Goal: Task Accomplishment & Management: Manage account settings

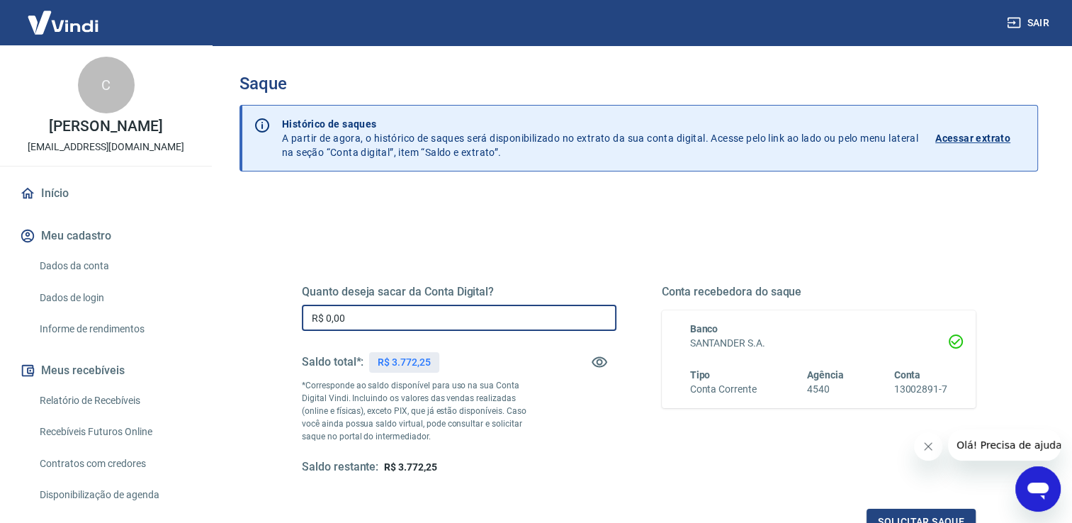
click at [436, 317] on input "R$ 0,00" at bounding box center [459, 318] width 314 height 26
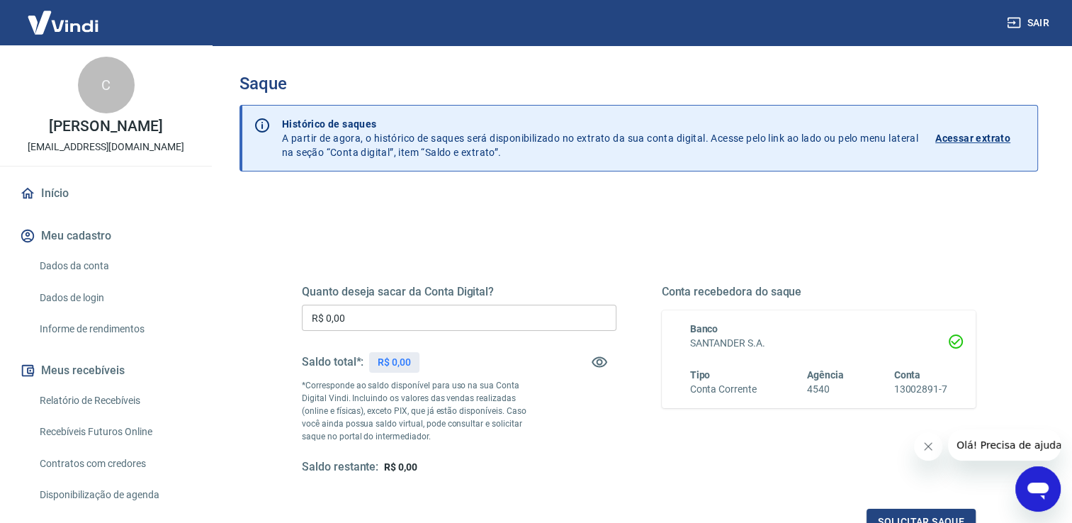
click at [397, 327] on input "R$ 0,00" at bounding box center [459, 318] width 314 height 26
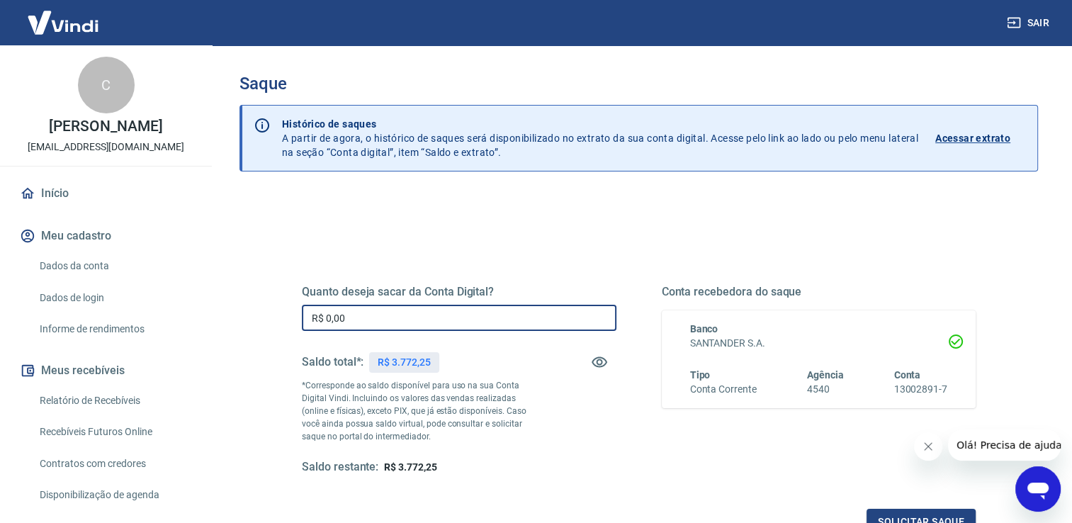
click at [397, 327] on input "R$ 0,00" at bounding box center [459, 318] width 314 height 26
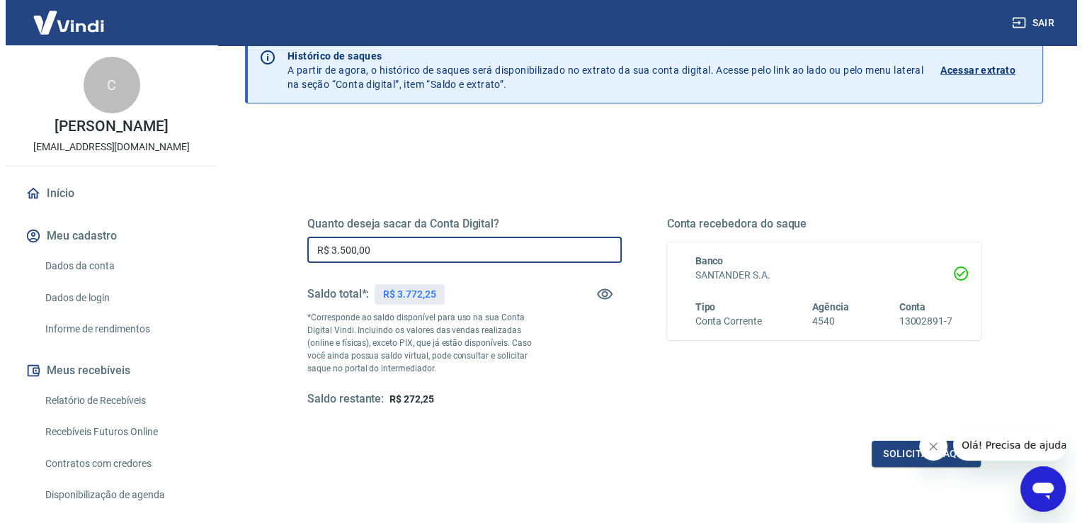
scroll to position [176, 0]
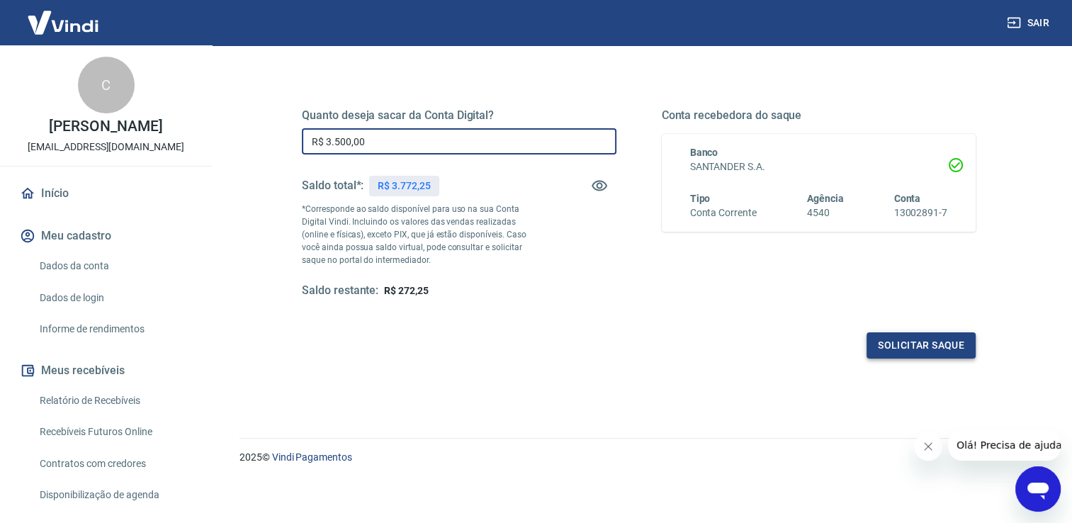
type input "R$ 3.500,00"
click at [894, 343] on button "Solicitar saque" at bounding box center [920, 345] width 109 height 26
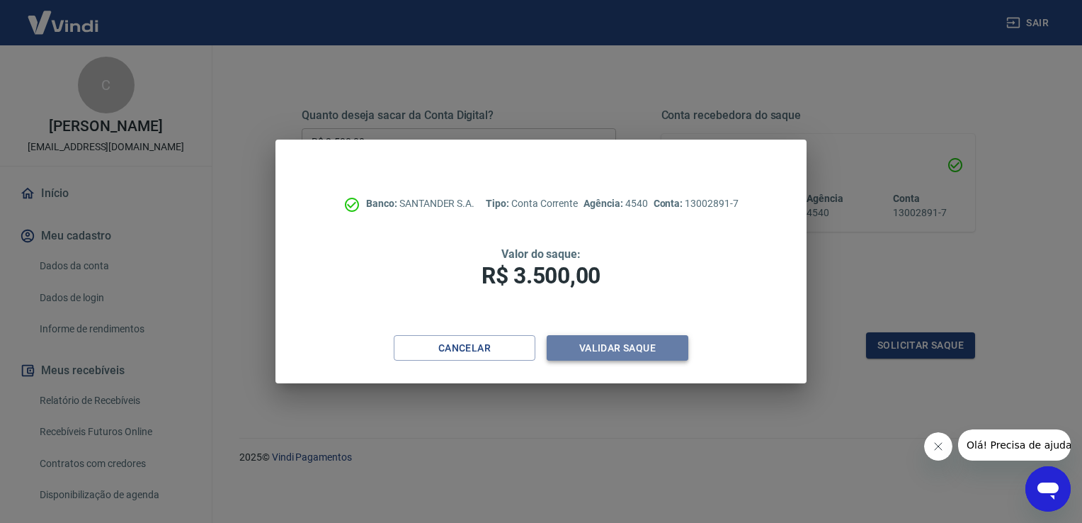
click at [625, 353] on button "Validar saque" at bounding box center [618, 348] width 142 height 26
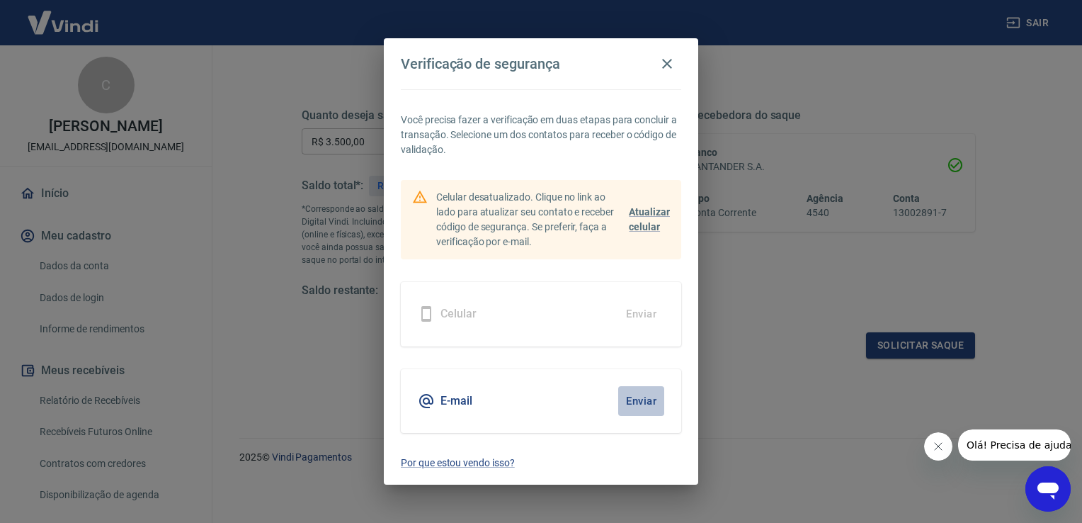
click at [655, 401] on button "Enviar" at bounding box center [641, 401] width 46 height 30
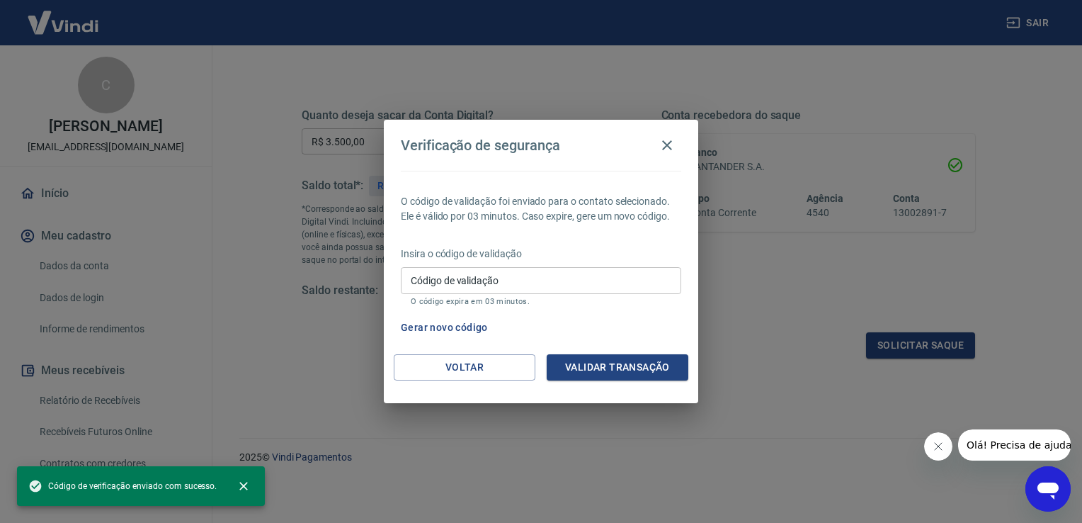
click at [507, 283] on input "Código de validação" at bounding box center [541, 280] width 280 height 26
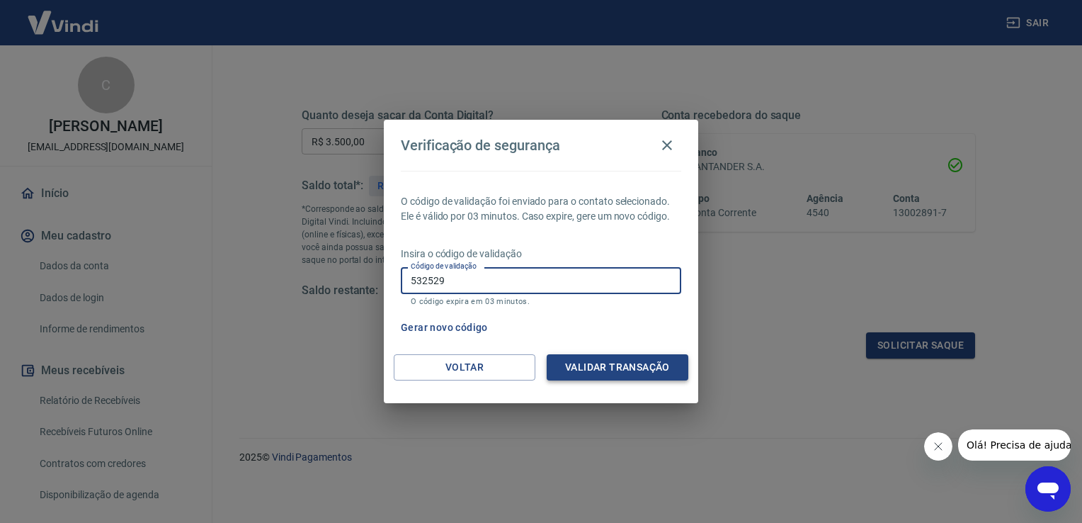
type input "532529"
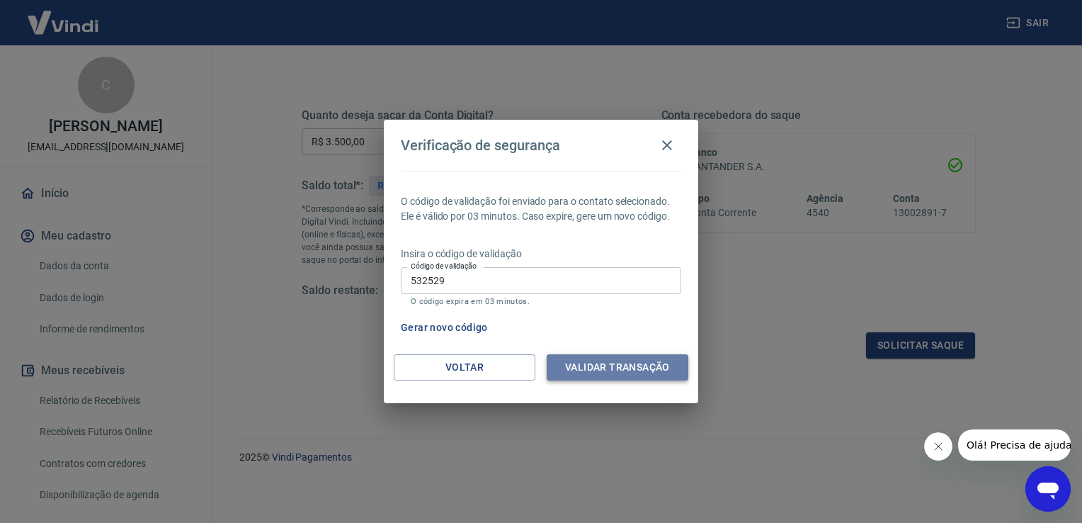
click at [680, 359] on button "Validar transação" at bounding box center [618, 367] width 142 height 26
